Goal: Information Seeking & Learning: Learn about a topic

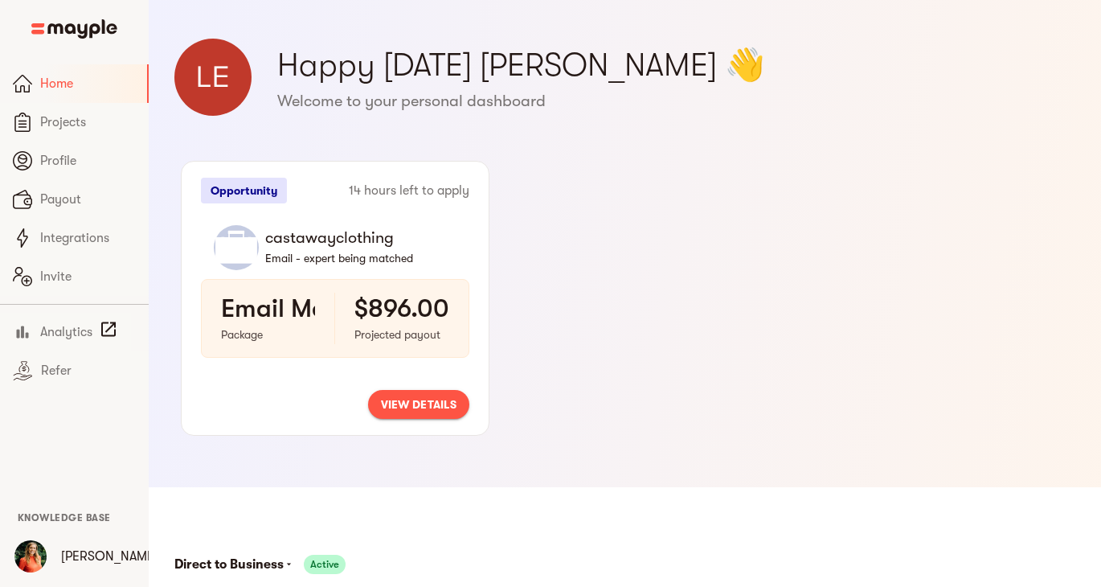
click at [424, 400] on span "view details" at bounding box center [419, 404] width 76 height 19
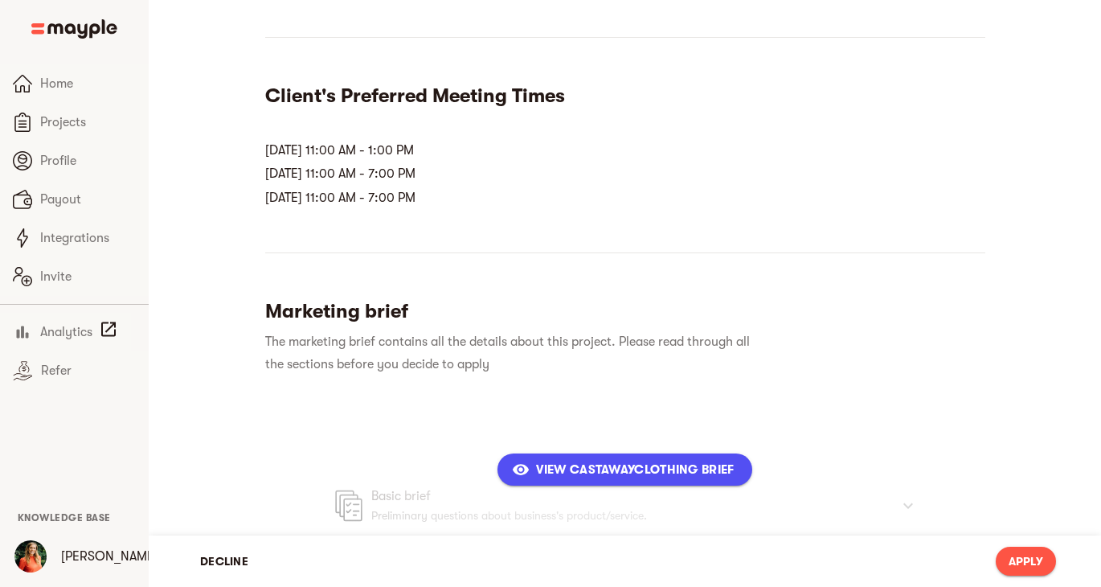
scroll to position [398, 0]
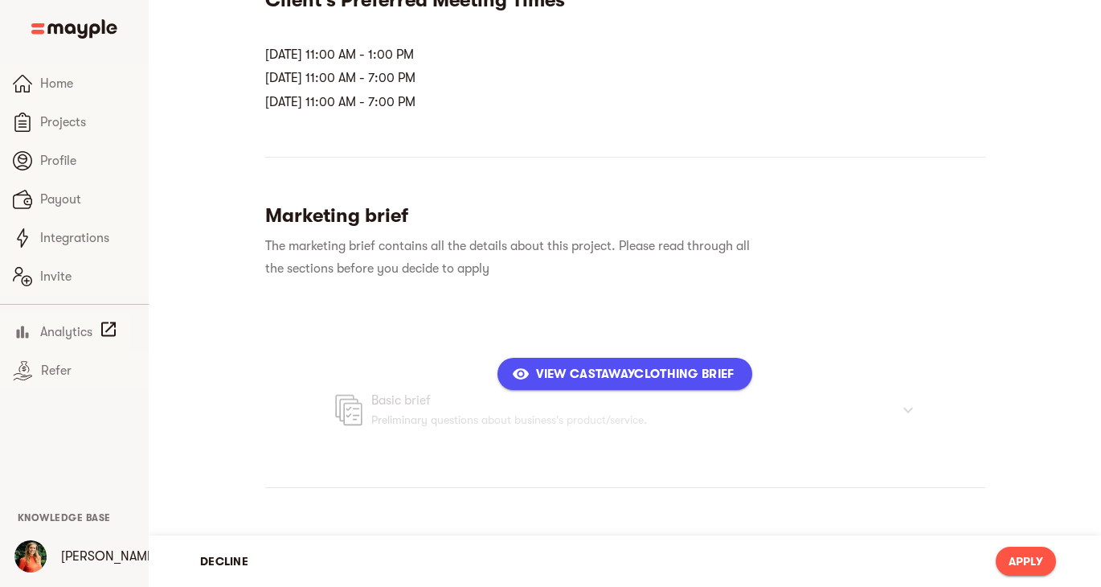
click at [604, 376] on span "View castawayclothing Brief" at bounding box center [624, 373] width 219 height 19
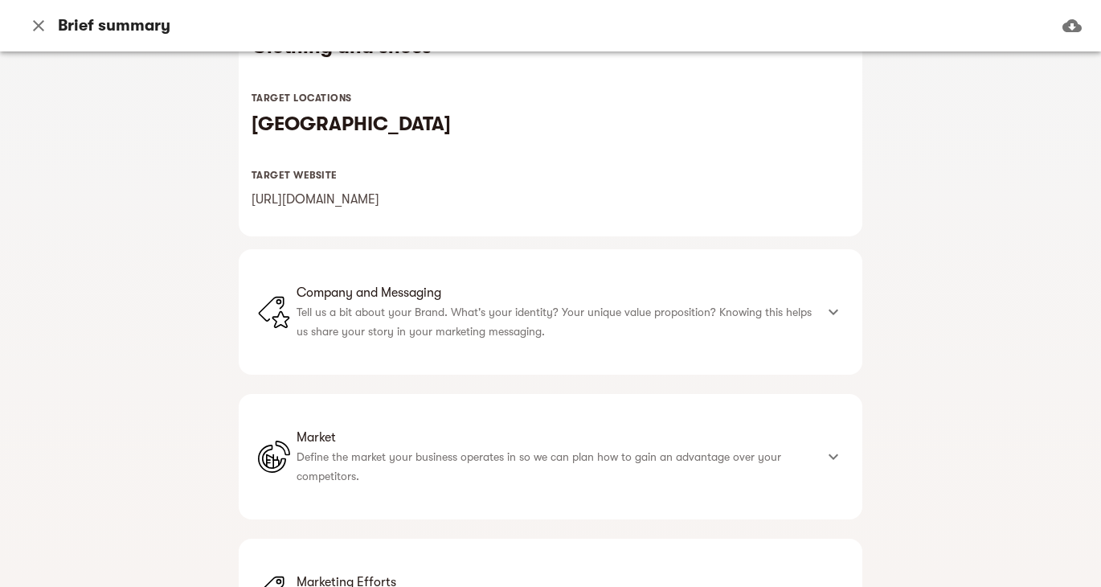
scroll to position [314, 0]
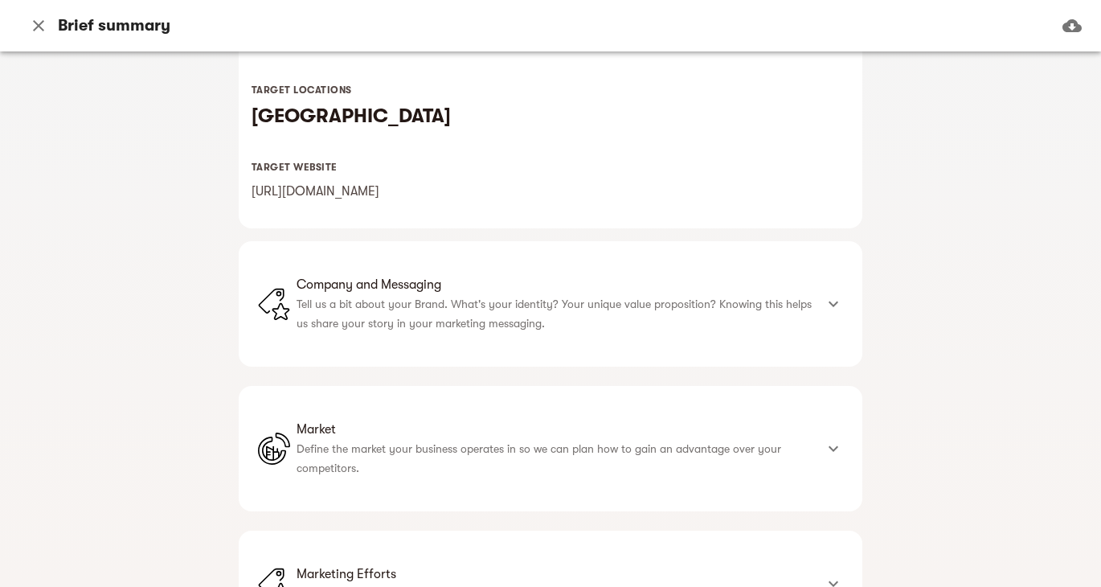
click at [827, 305] on icon at bounding box center [833, 303] width 19 height 19
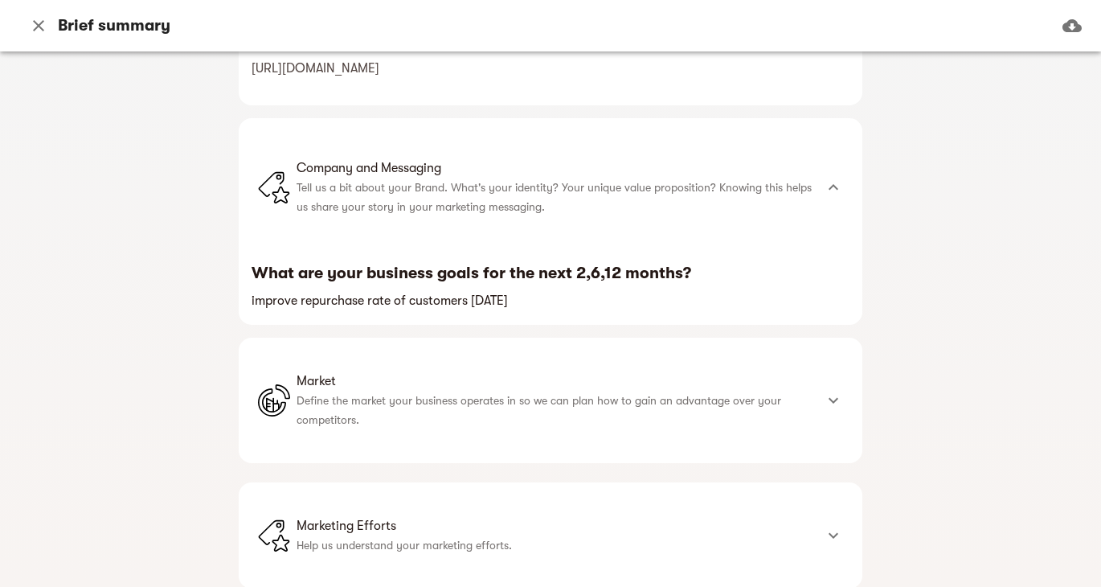
scroll to position [455, 0]
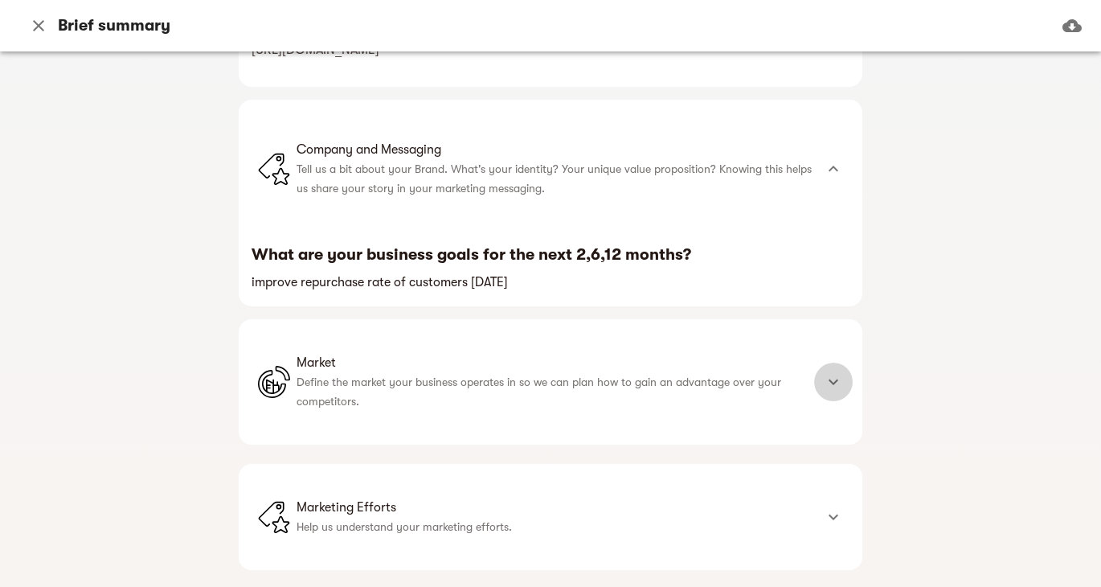
click at [830, 375] on icon at bounding box center [833, 381] width 19 height 19
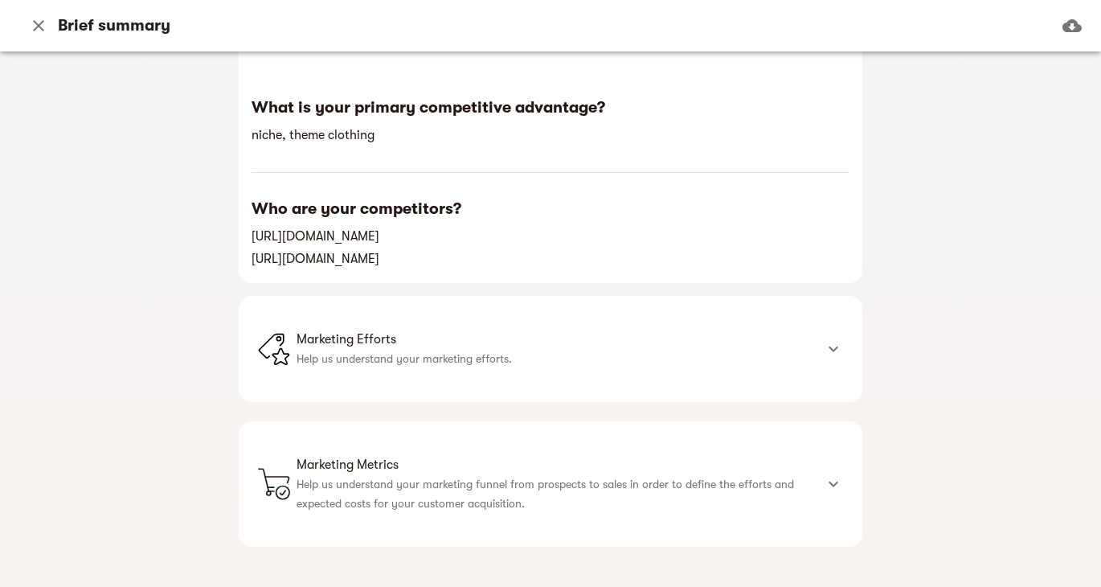
scroll to position [822, 0]
click at [826, 350] on icon at bounding box center [833, 347] width 19 height 19
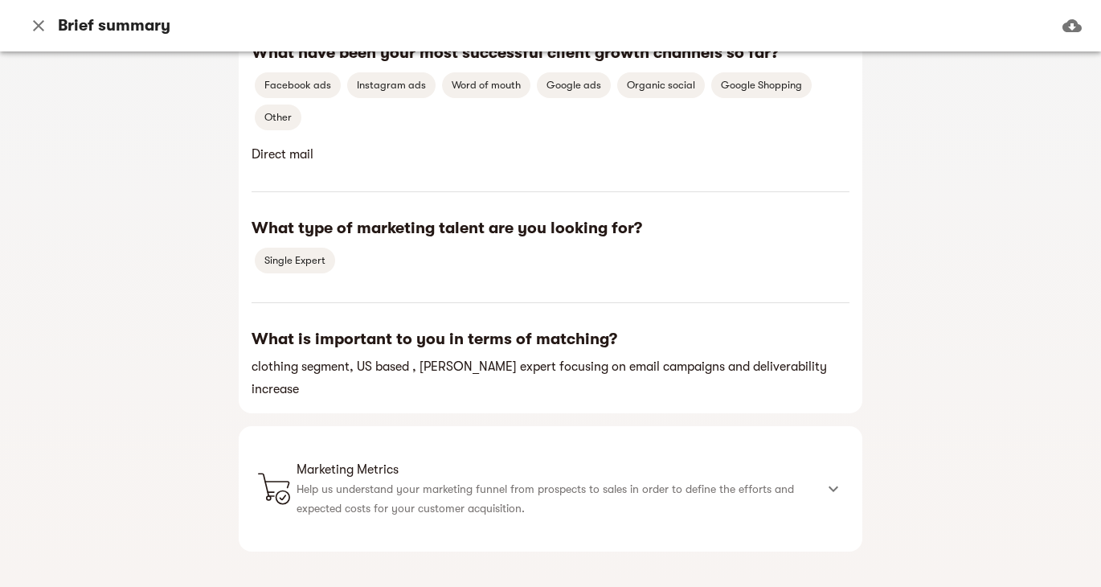
scroll to position [1310, 0]
click at [830, 480] on icon at bounding box center [833, 489] width 19 height 19
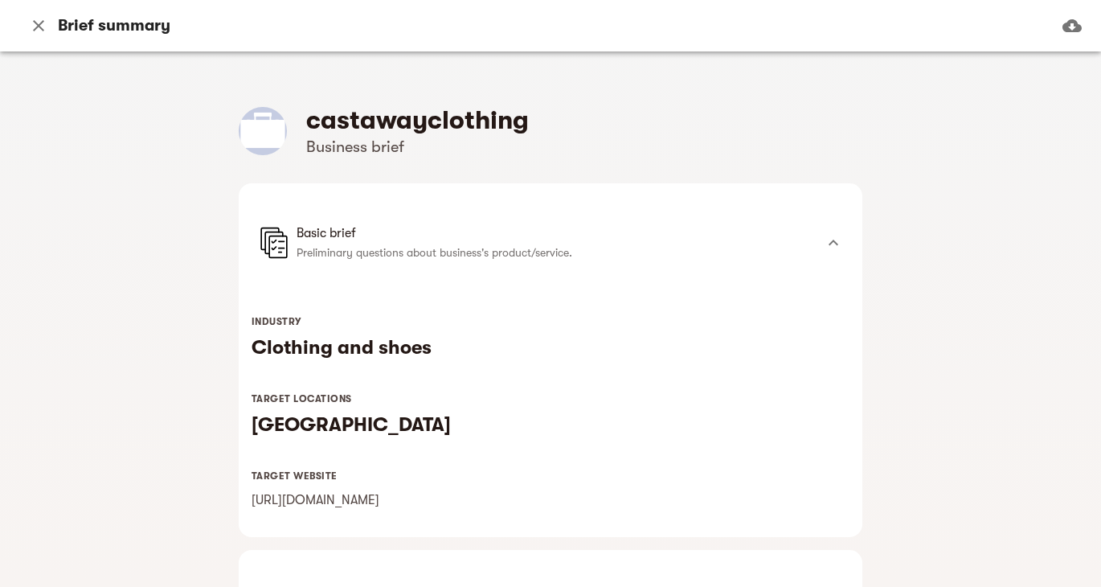
scroll to position [0, 0]
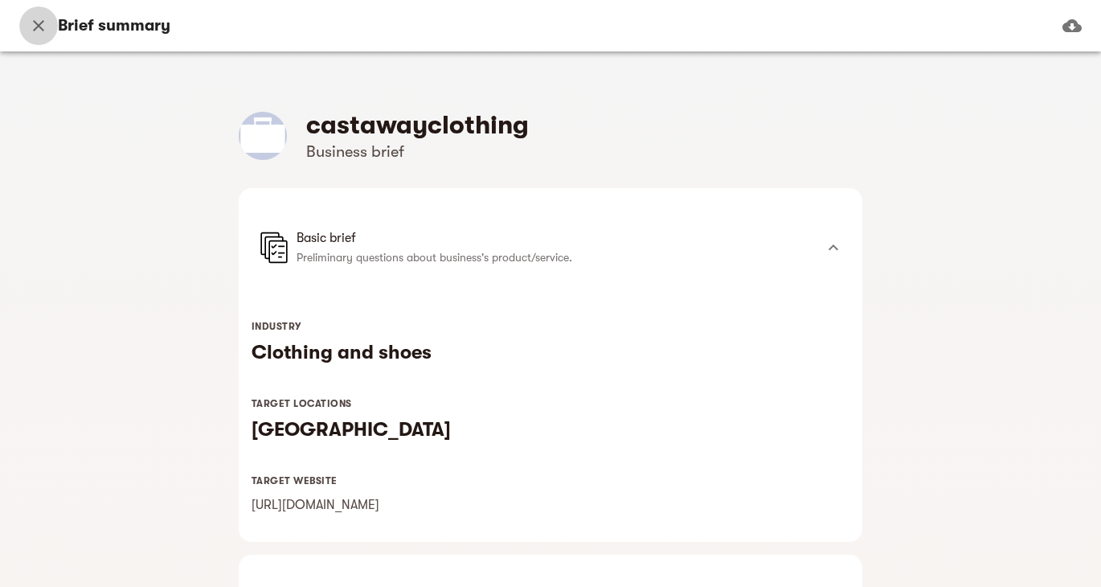
click at [38, 27] on icon "button" at bounding box center [38, 25] width 11 height 11
